Goal: Information Seeking & Learning: Check status

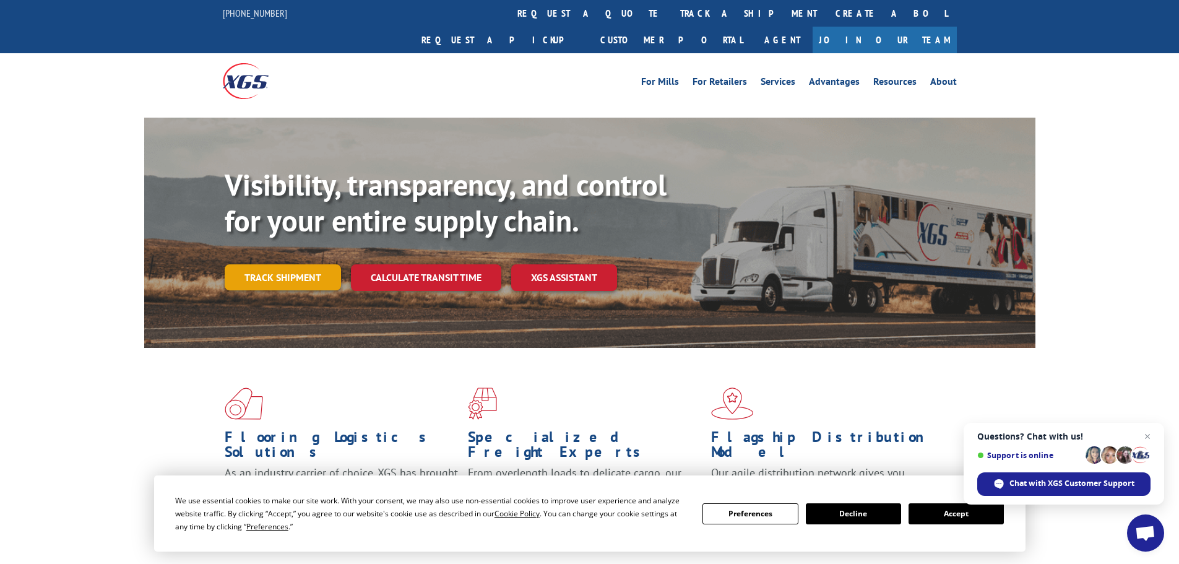
click at [270, 264] on link "Track shipment" at bounding box center [283, 277] width 116 height 26
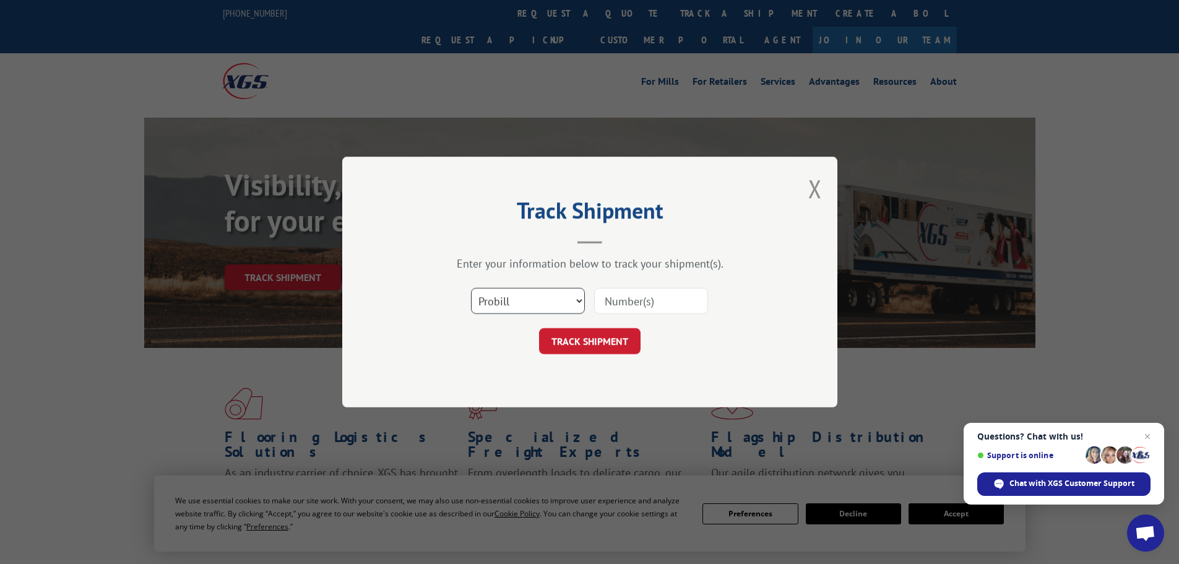
click at [524, 298] on select "Select category... Probill BOL PO" at bounding box center [528, 301] width 114 height 26
select select "po"
click at [471, 288] on select "Select category... Probill BOL PO" at bounding box center [528, 301] width 114 height 26
click at [648, 296] on input at bounding box center [651, 301] width 114 height 26
paste input "32549902"
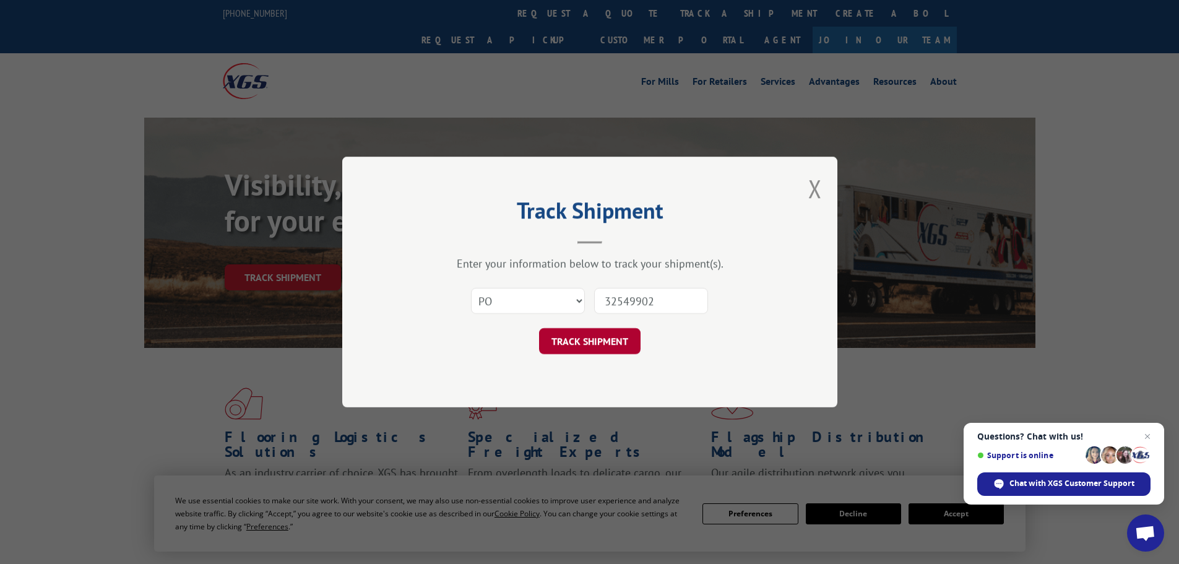
type input "32549902"
click at [593, 343] on button "TRACK SHIPMENT" at bounding box center [589, 341] width 101 height 26
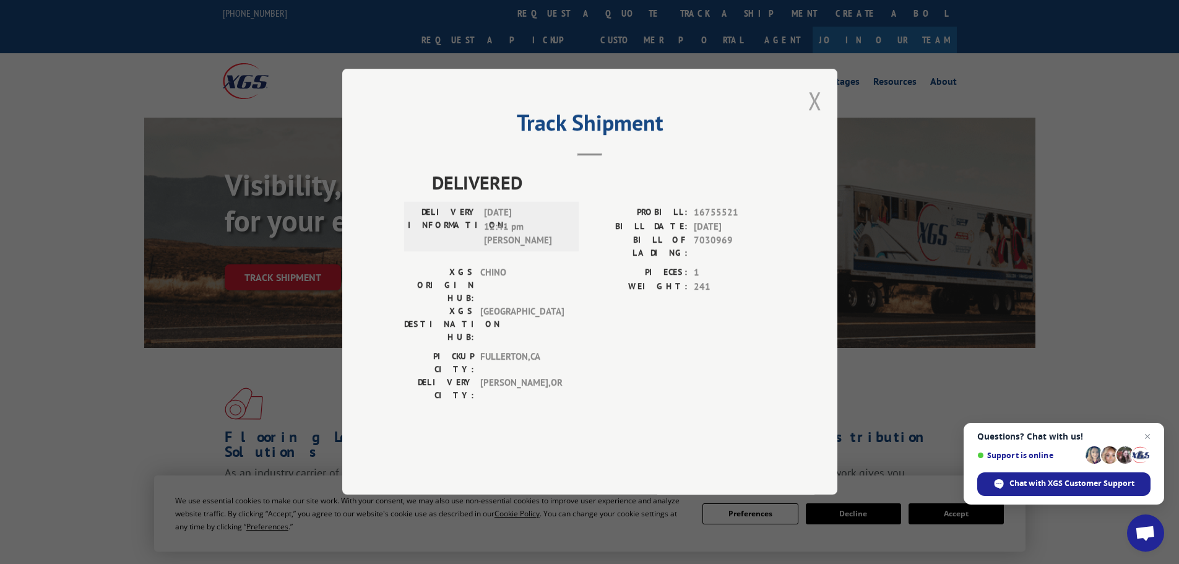
click at [811, 117] on button "Close modal" at bounding box center [815, 100] width 14 height 33
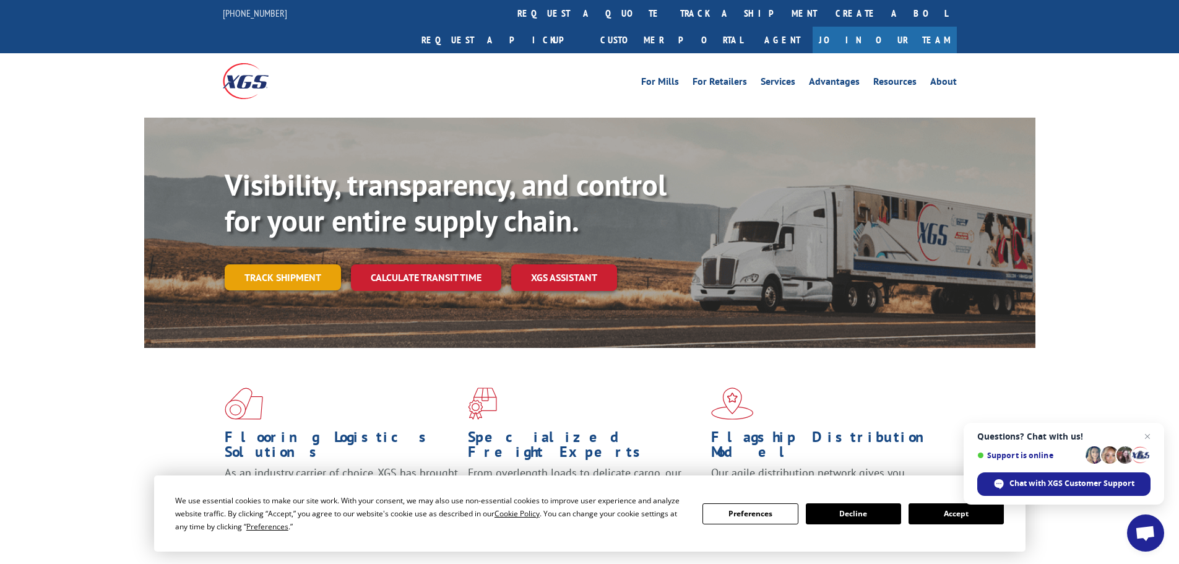
click at [293, 264] on link "Track shipment" at bounding box center [283, 277] width 116 height 26
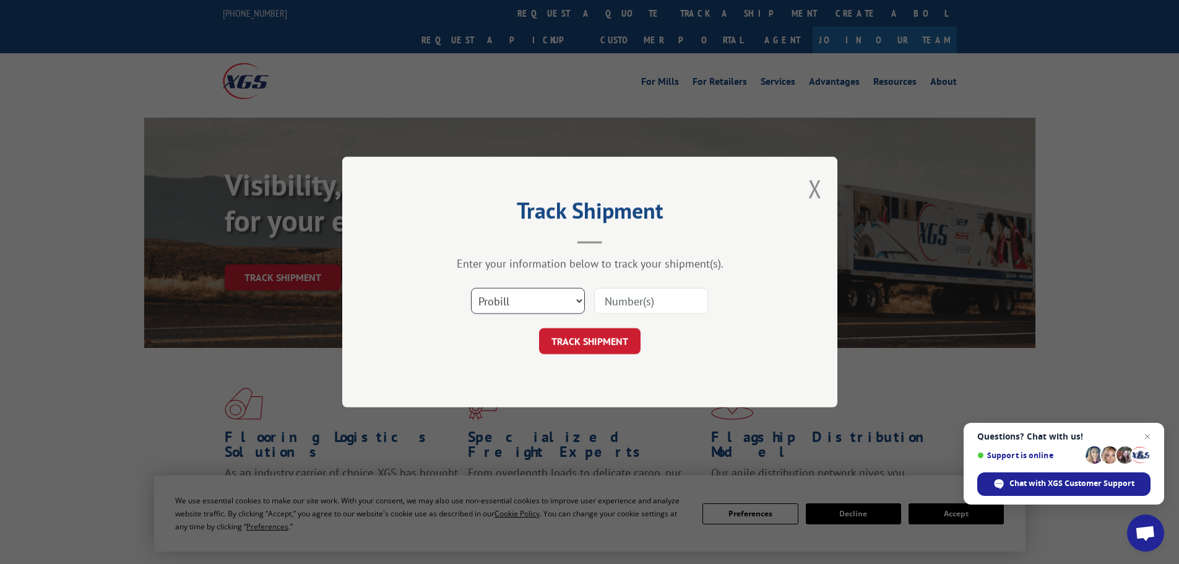
click at [524, 301] on select "Select category... Probill BOL PO" at bounding box center [528, 301] width 114 height 26
select select "po"
click at [471, 288] on select "Select category... Probill BOL PO" at bounding box center [528, 301] width 114 height 26
click at [616, 302] on input at bounding box center [651, 301] width 114 height 26
paste input "32549905"
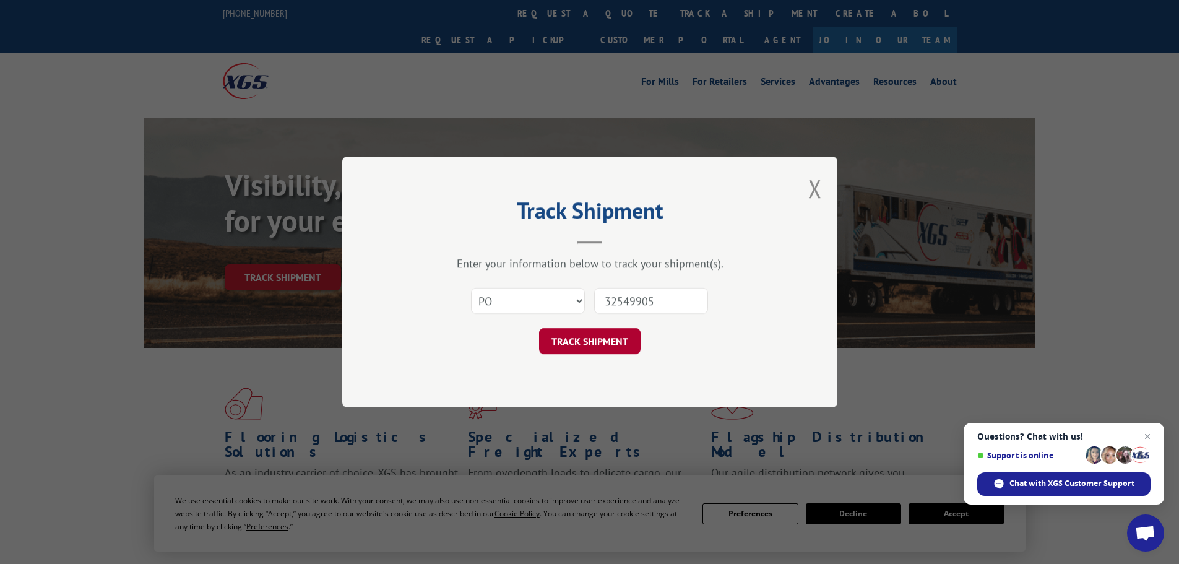
type input "32549905"
click at [590, 348] on button "TRACK SHIPMENT" at bounding box center [589, 341] width 101 height 26
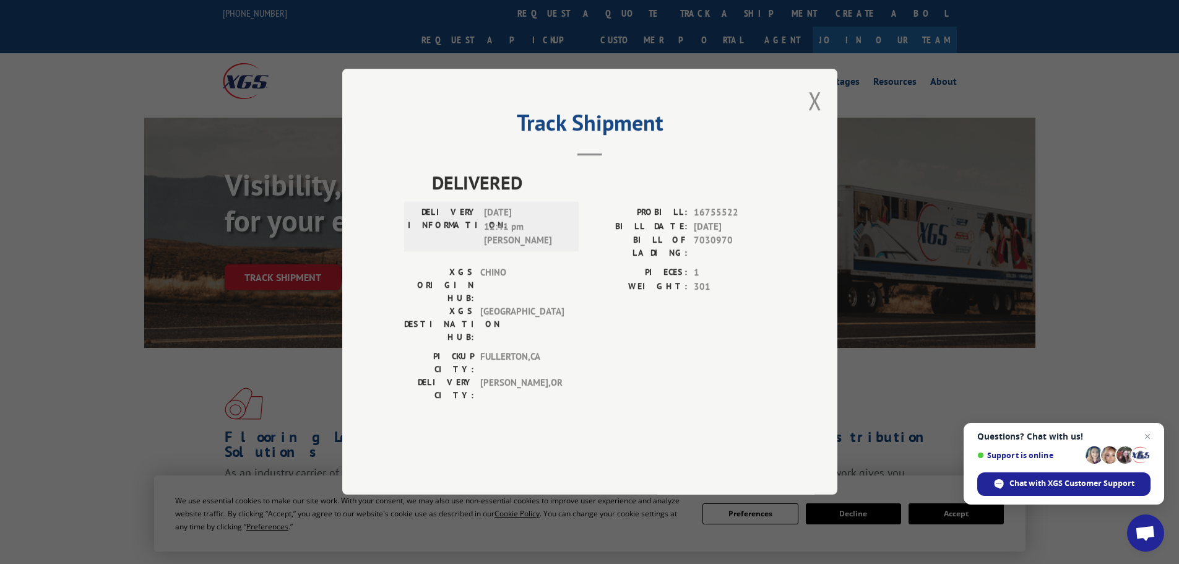
drag, startPoint x: 811, startPoint y: 137, endPoint x: 601, endPoint y: 188, distance: 216.3
click at [790, 145] on div "Track Shipment DELIVERED DELIVERY INFORMATION: [DATE] 12:41 pm [PERSON_NAME]: 1…" at bounding box center [589, 282] width 495 height 426
click at [814, 117] on button "Close modal" at bounding box center [815, 100] width 14 height 33
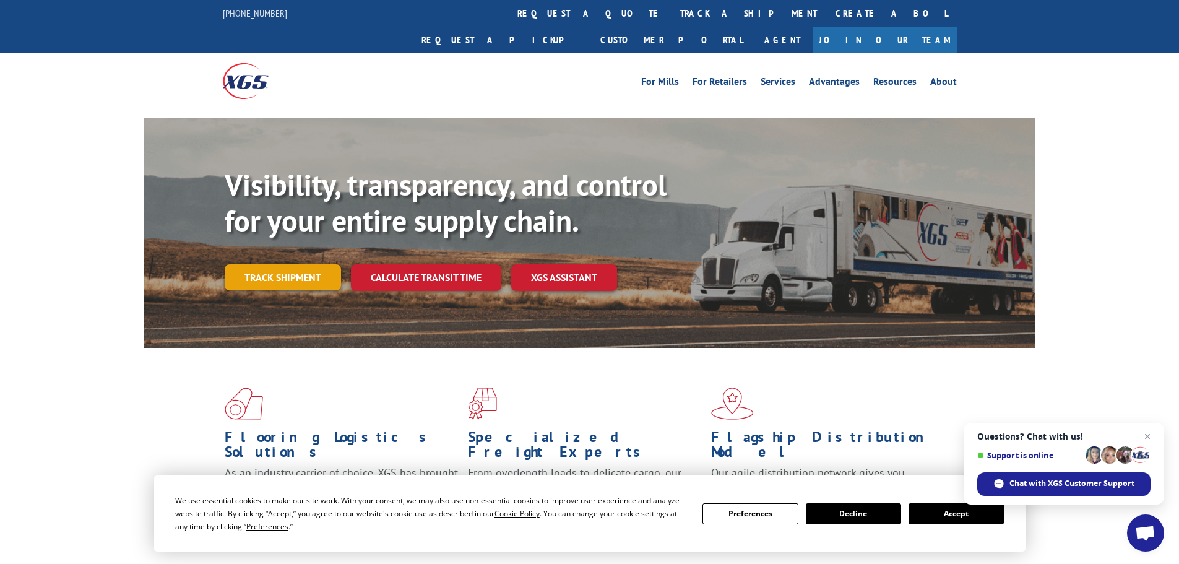
click at [285, 264] on link "Track shipment" at bounding box center [283, 277] width 116 height 26
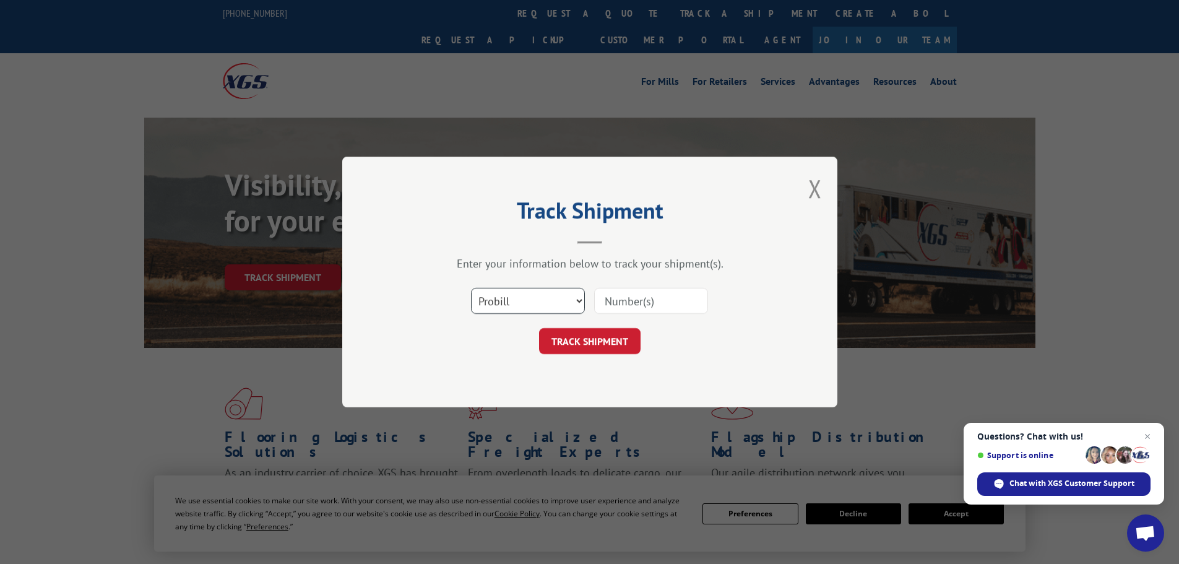
click at [522, 304] on select "Select category... Probill BOL PO" at bounding box center [528, 301] width 114 height 26
select select "po"
click at [471, 288] on select "Select category... Probill BOL PO" at bounding box center [528, 301] width 114 height 26
click at [613, 300] on input at bounding box center [651, 301] width 114 height 26
paste input "32549935"
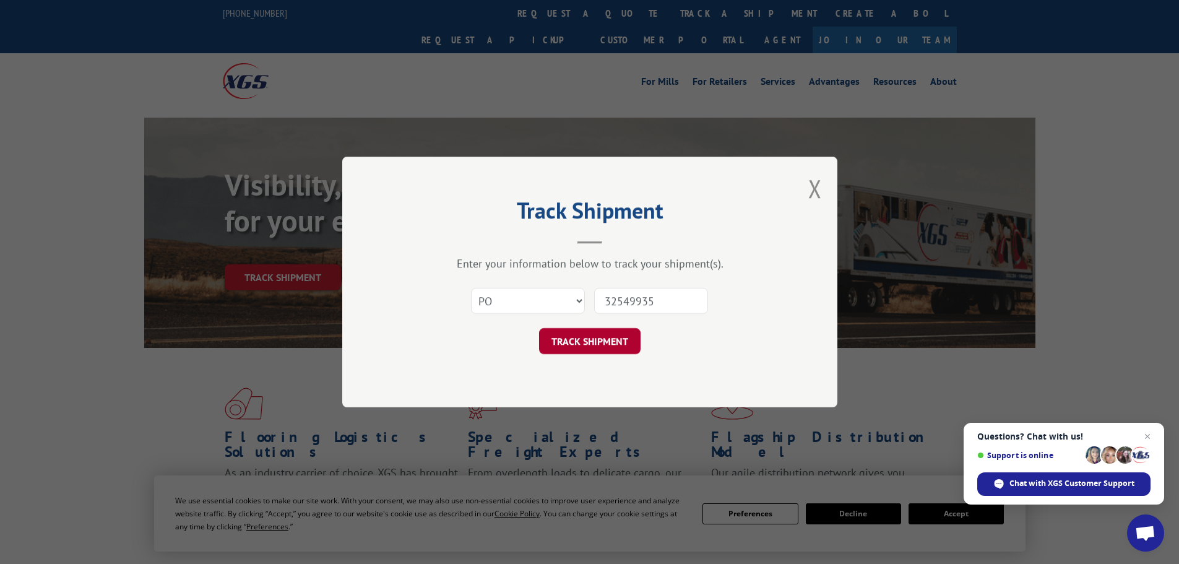
type input "32549935"
drag, startPoint x: 590, startPoint y: 345, endPoint x: 622, endPoint y: 318, distance: 41.3
click at [590, 342] on button "TRACK SHIPMENT" at bounding box center [589, 341] width 101 height 26
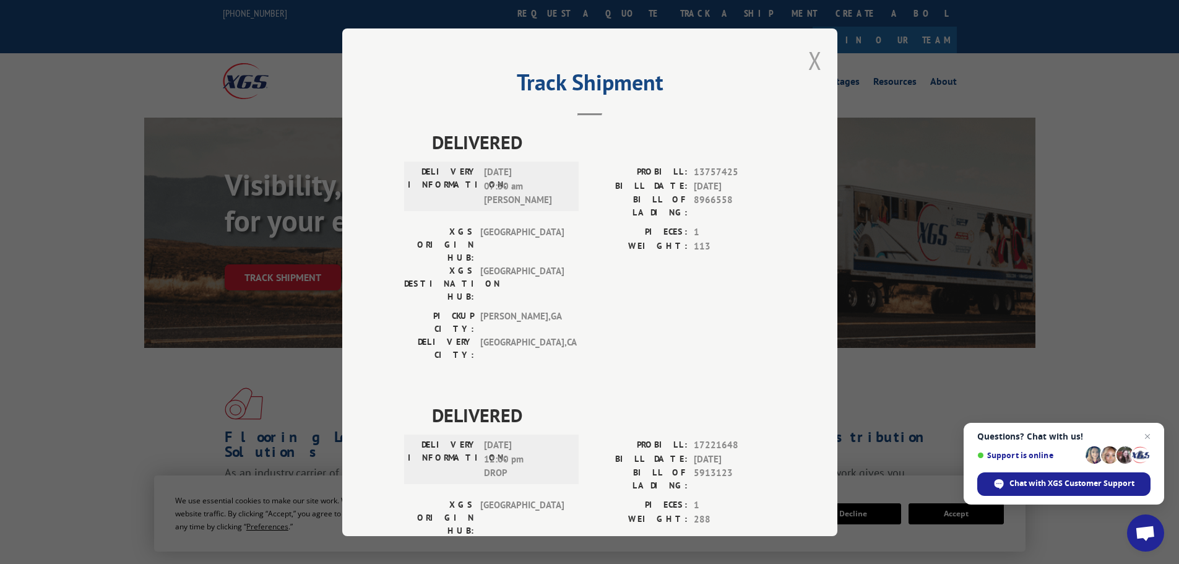
drag, startPoint x: 811, startPoint y: 61, endPoint x: 650, endPoint y: 58, distance: 160.9
click at [799, 65] on div "Track Shipment DELIVERED DELIVERY INFORMATION: [DATE] 07:30 am GERMAN [PERSON_N…" at bounding box center [589, 281] width 495 height 507
click at [808, 59] on button "Close modal" at bounding box center [815, 60] width 14 height 33
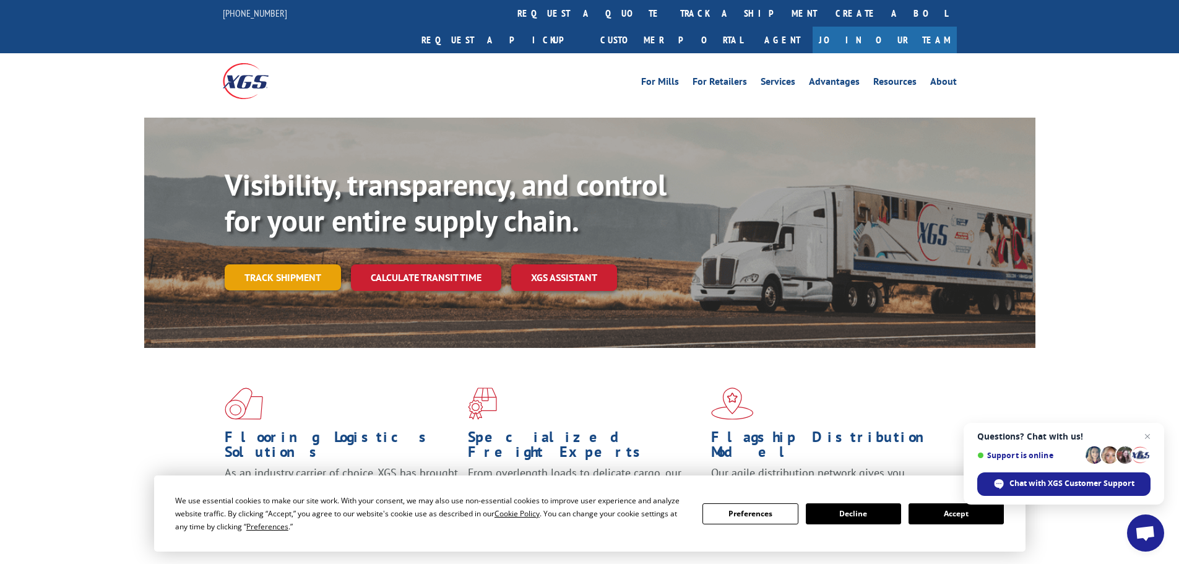
click at [286, 264] on link "Track shipment" at bounding box center [283, 277] width 116 height 26
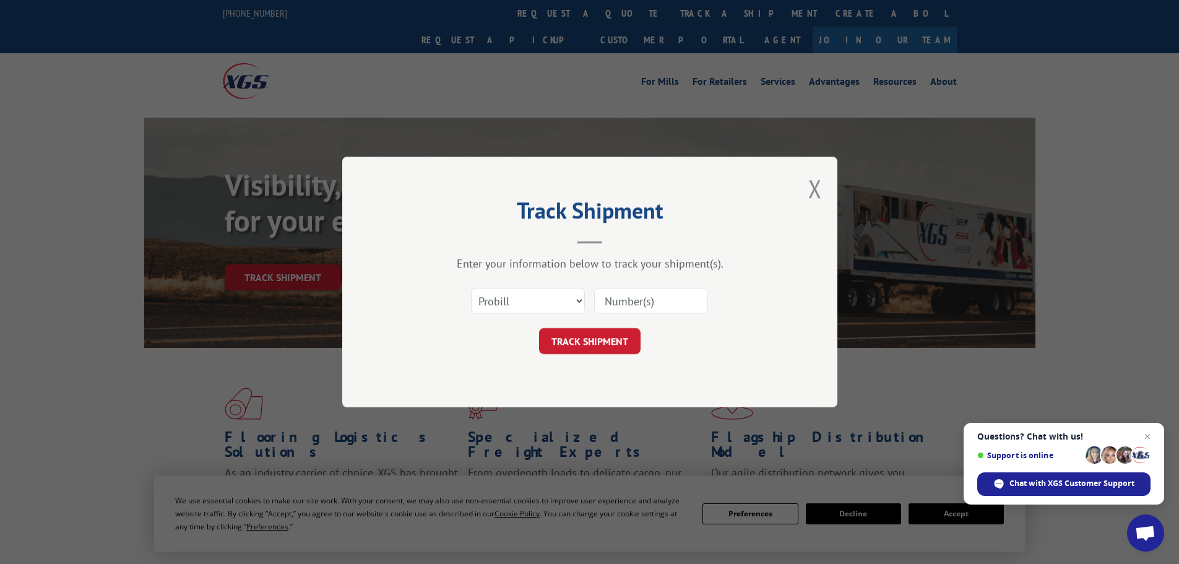
paste input "17232680"
type input "17232680"
click at [600, 335] on button "TRACK SHIPMENT" at bounding box center [589, 341] width 101 height 26
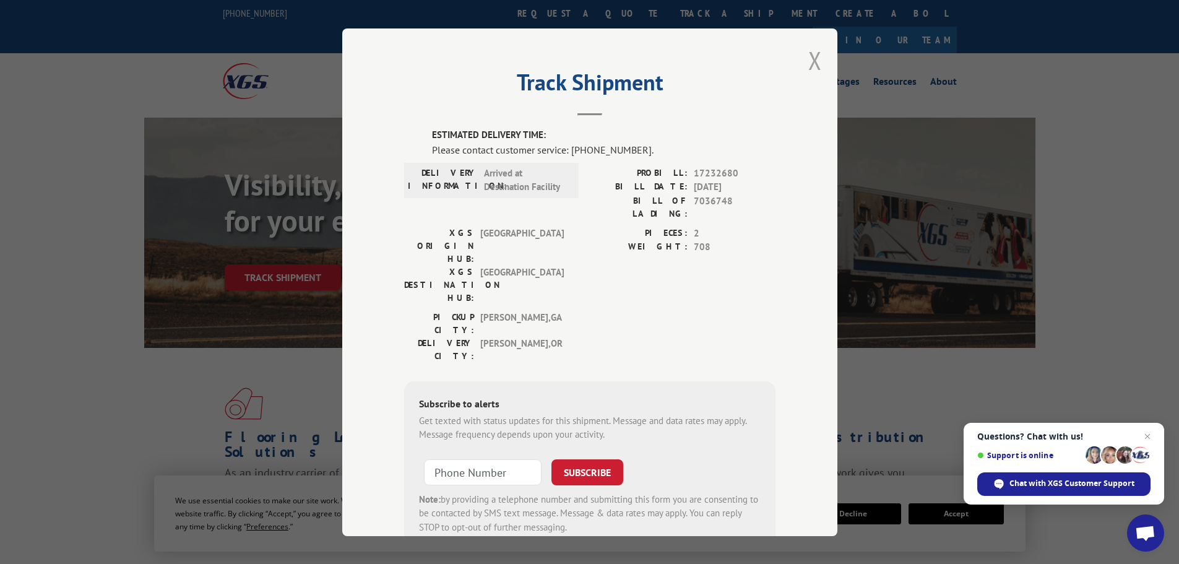
click at [808, 59] on button "Close modal" at bounding box center [815, 60] width 14 height 33
